Goal: Navigation & Orientation: Find specific page/section

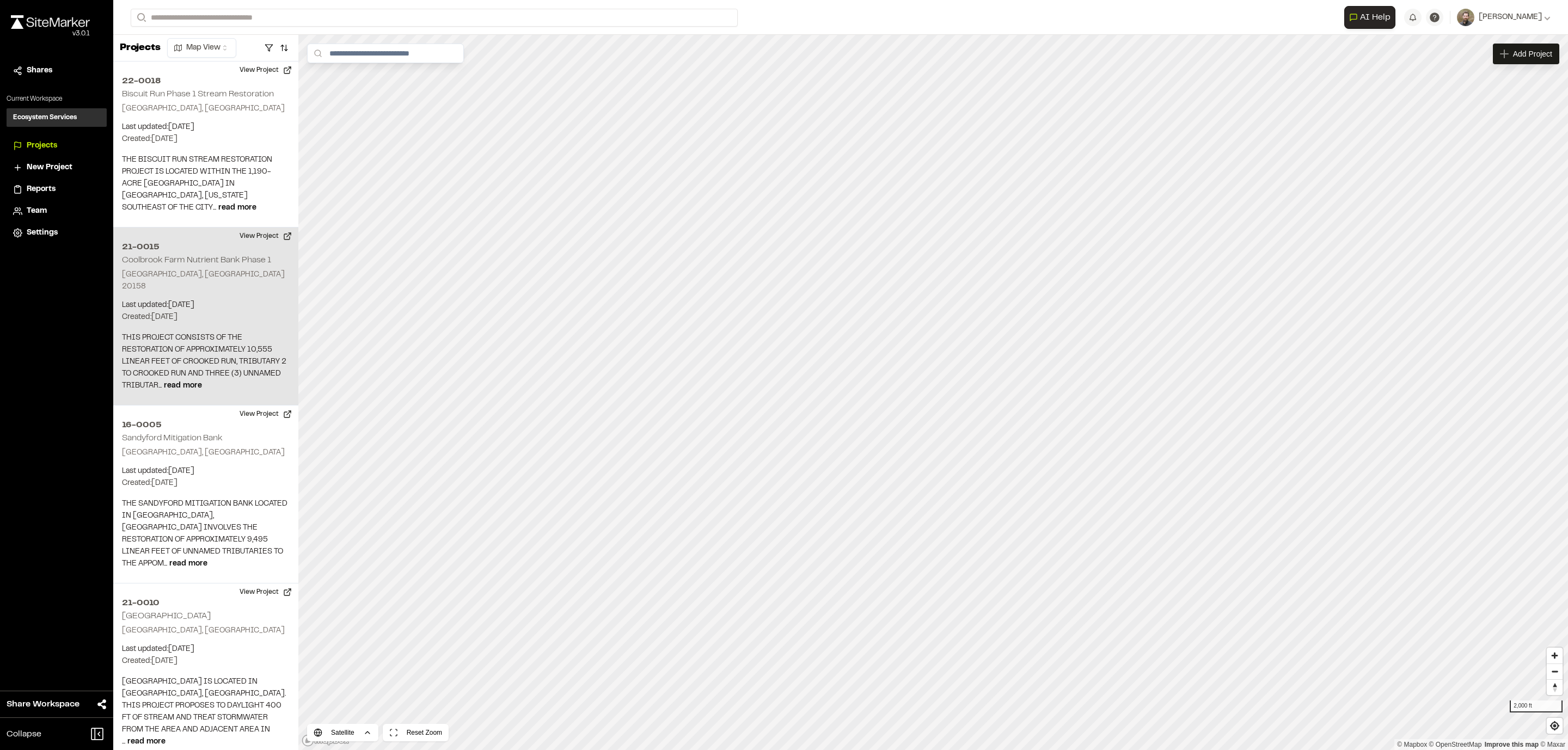
click at [203, 299] on p "Last updated: [DATE]" at bounding box center [206, 305] width 167 height 12
click at [888, 315] on div "21-0015 [GEOGRAPHIC_DATA] Nutrient Bank Phase 1" at bounding box center [885, 312] width 16 height 16
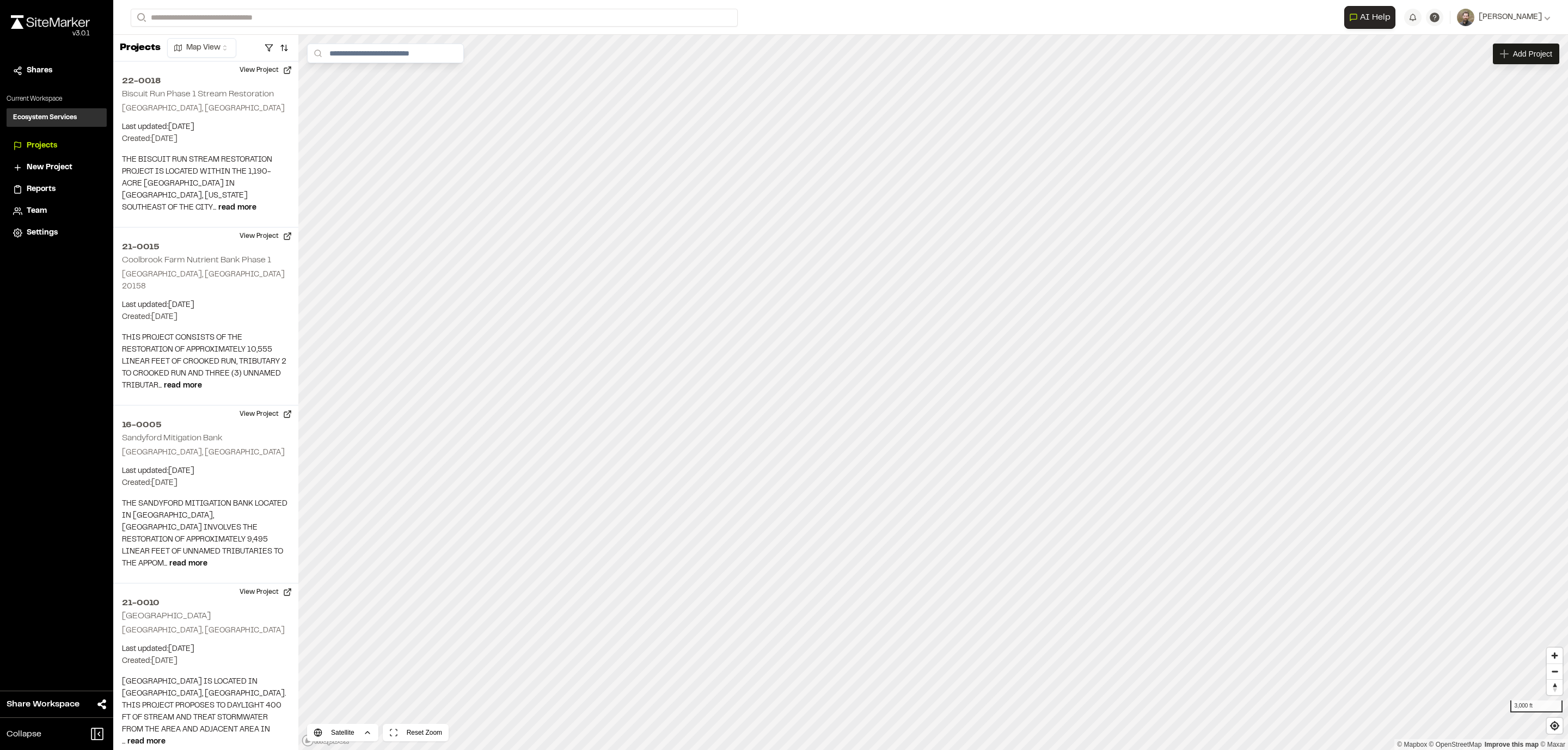
click at [41, 209] on span "Team" at bounding box center [37, 211] width 20 height 12
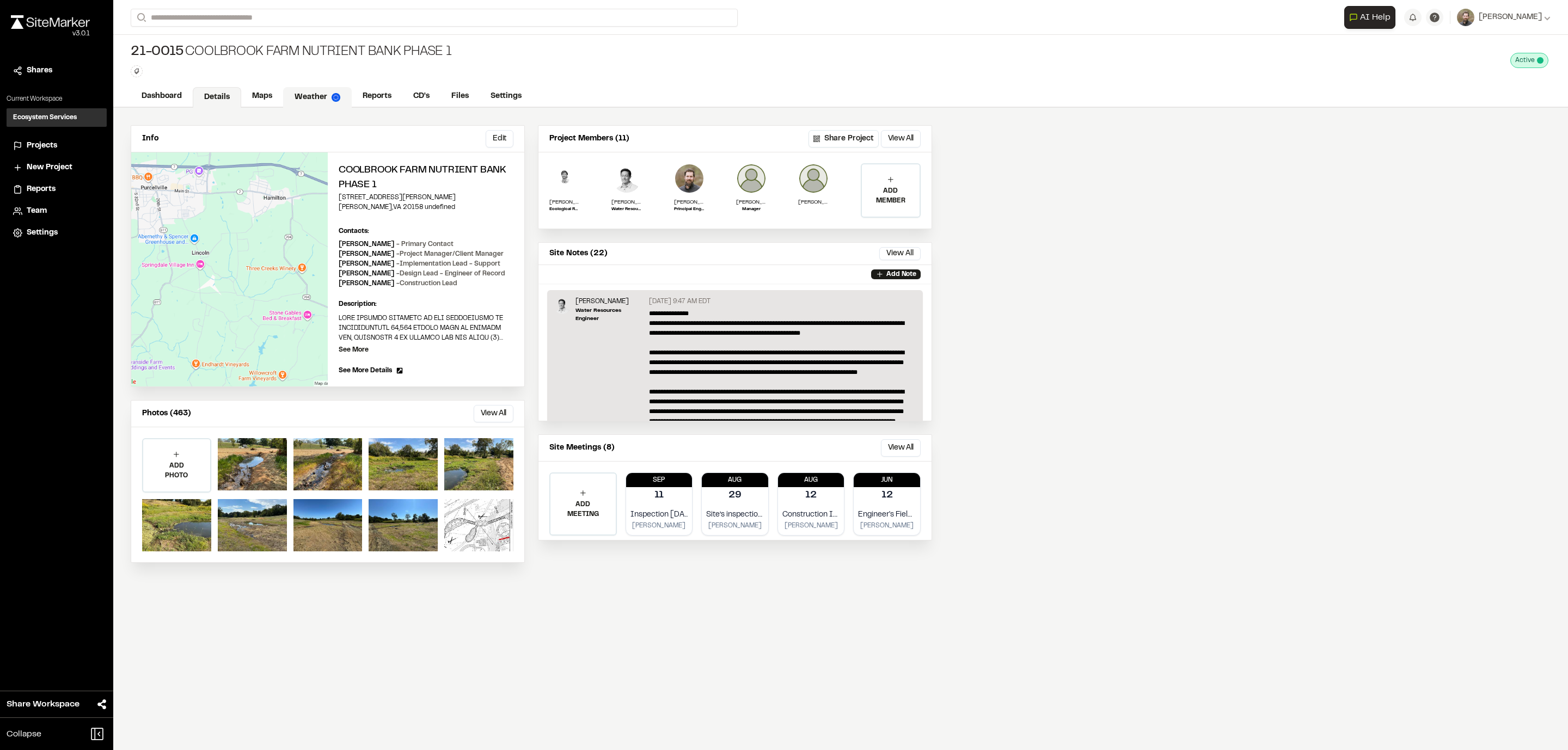
click at [299, 95] on link "Weather" at bounding box center [317, 97] width 69 height 20
